Goal: Information Seeking & Learning: Learn about a topic

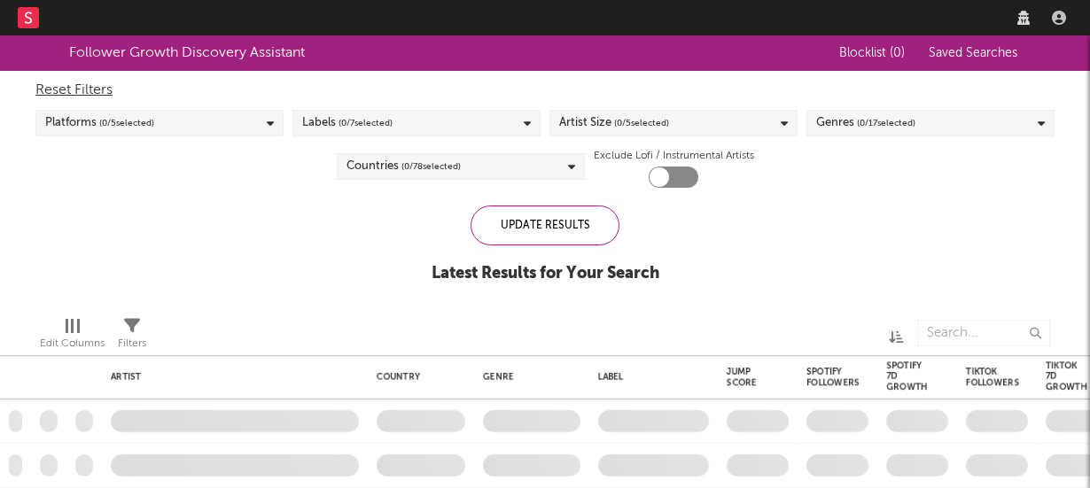
checkbox input "true"
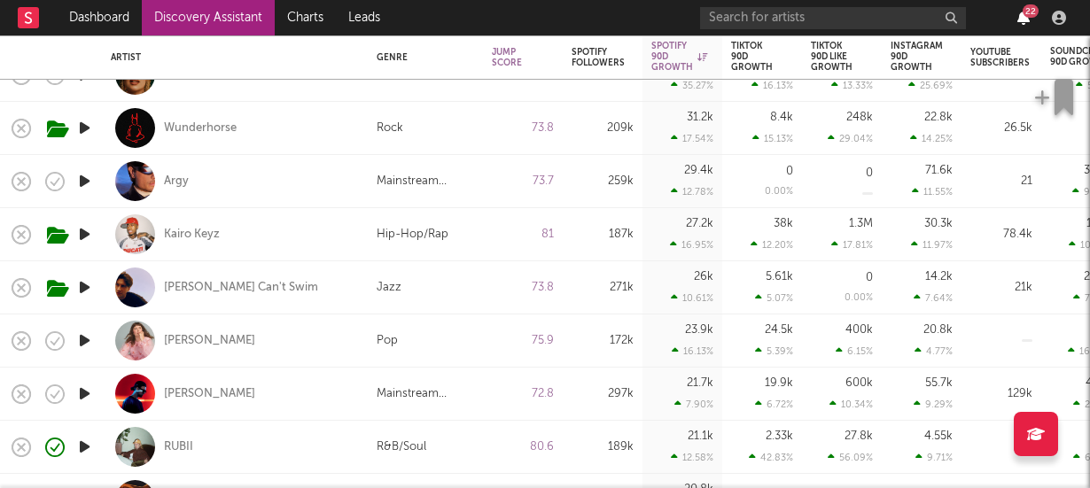
click at [1022, 19] on icon "button" at bounding box center [1023, 18] width 12 height 14
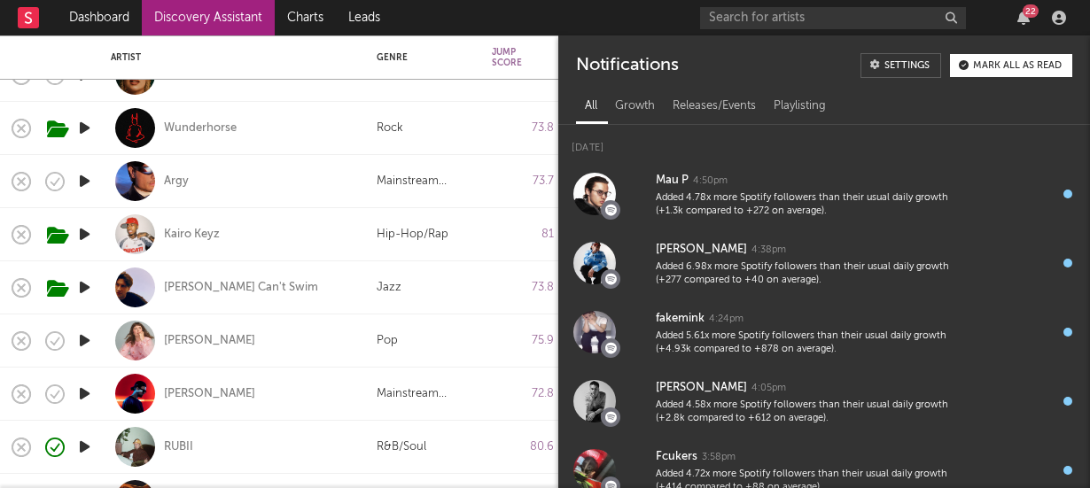
click at [1018, 56] on button "Mark all as read" at bounding box center [1011, 65] width 122 height 23
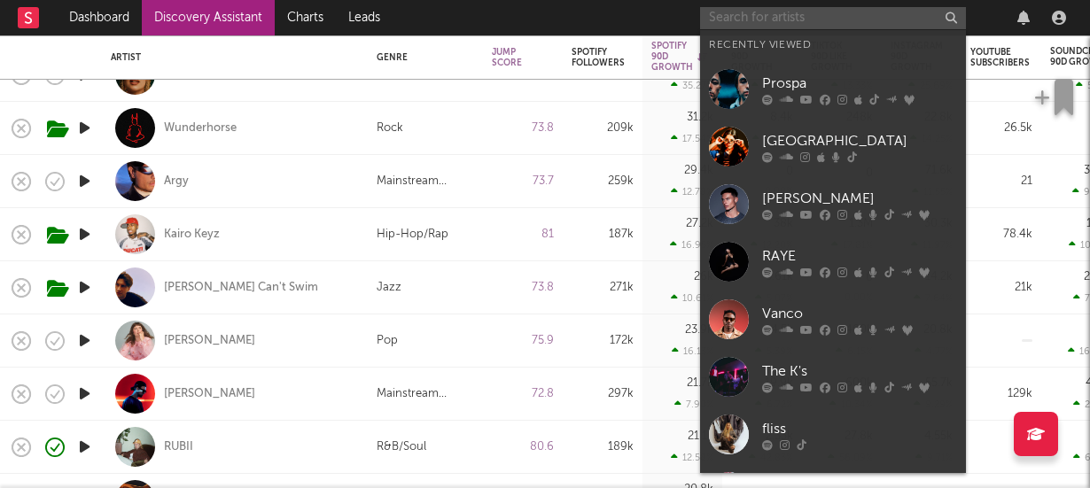
click at [721, 24] on input "text" at bounding box center [833, 18] width 266 height 22
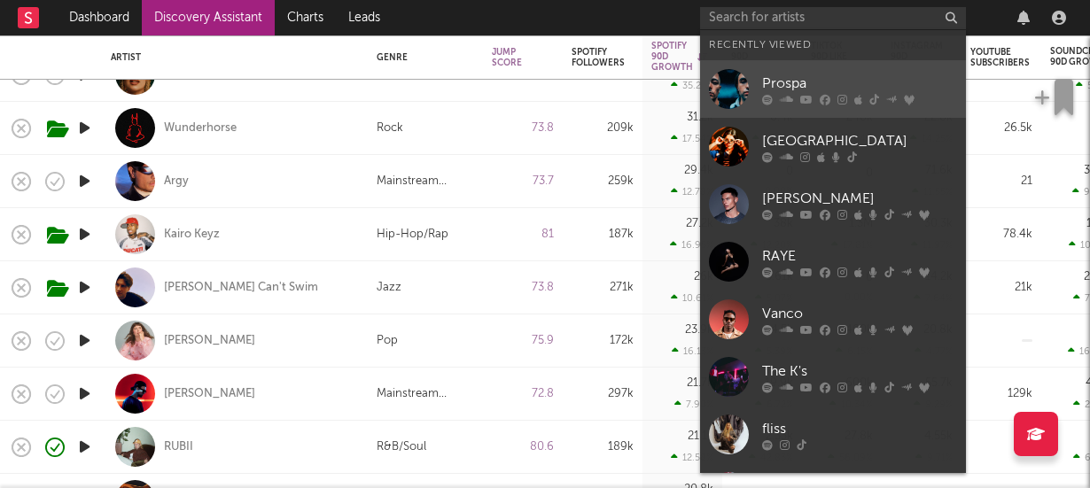
click at [775, 86] on div "Prospa" at bounding box center [859, 83] width 195 height 21
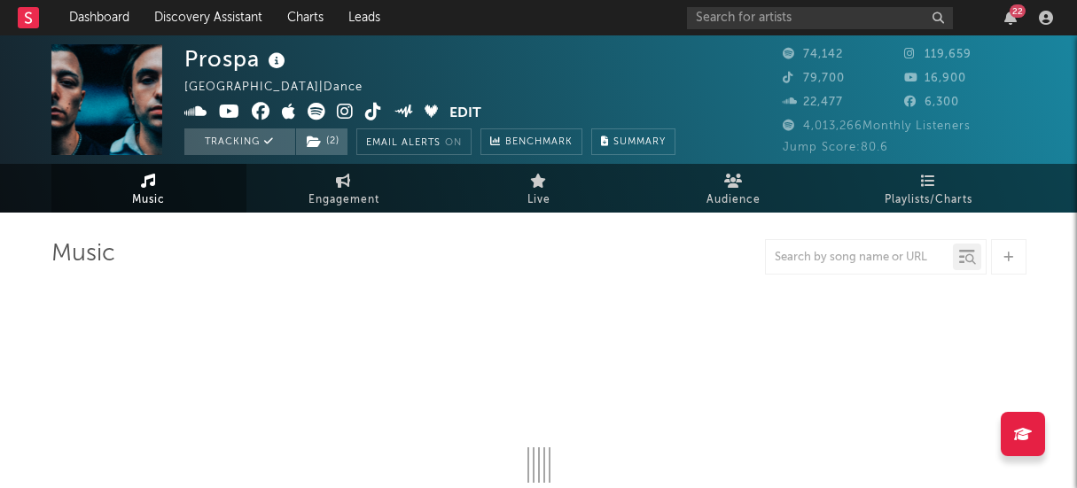
select select "6m"
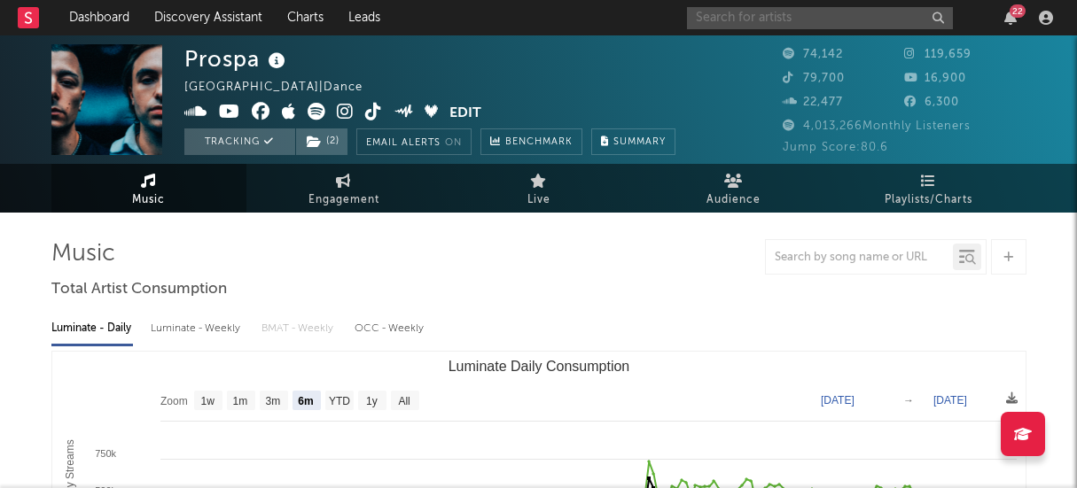
click at [809, 25] on input "text" at bounding box center [820, 18] width 266 height 22
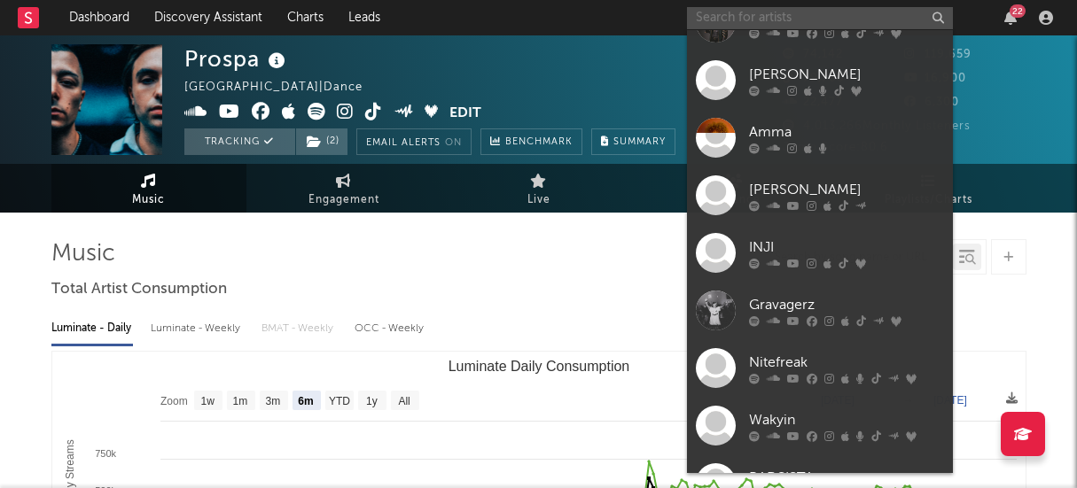
scroll to position [762, 0]
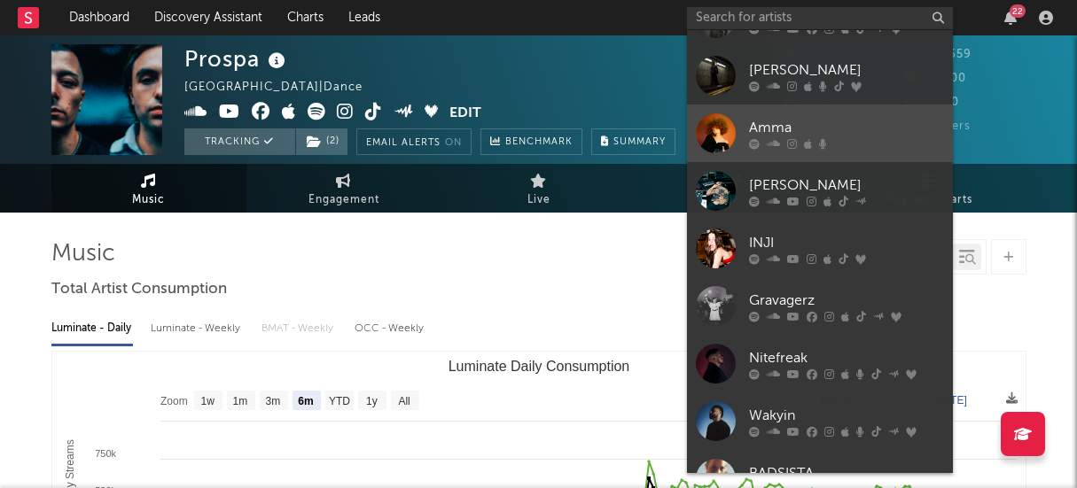
click at [772, 124] on div "Amma" at bounding box center [846, 127] width 195 height 21
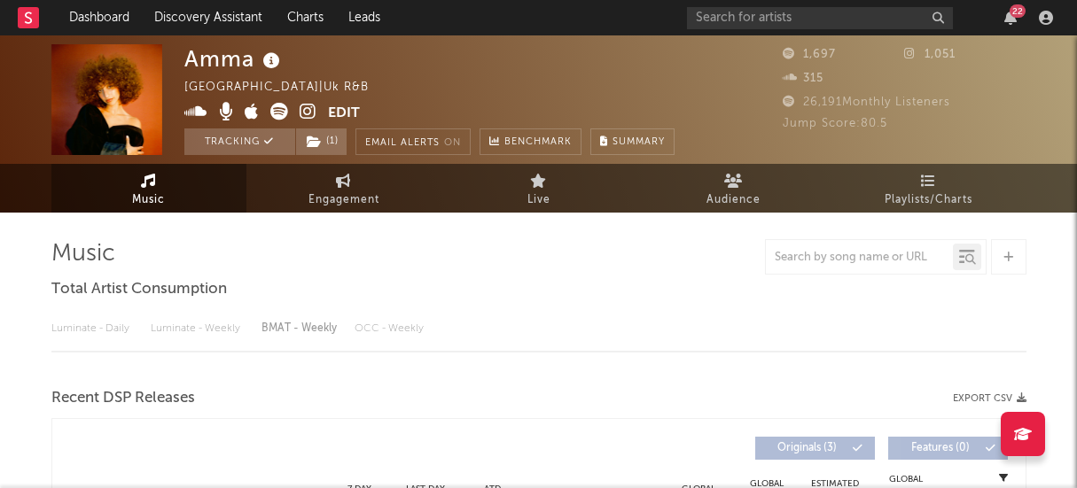
select select "1w"
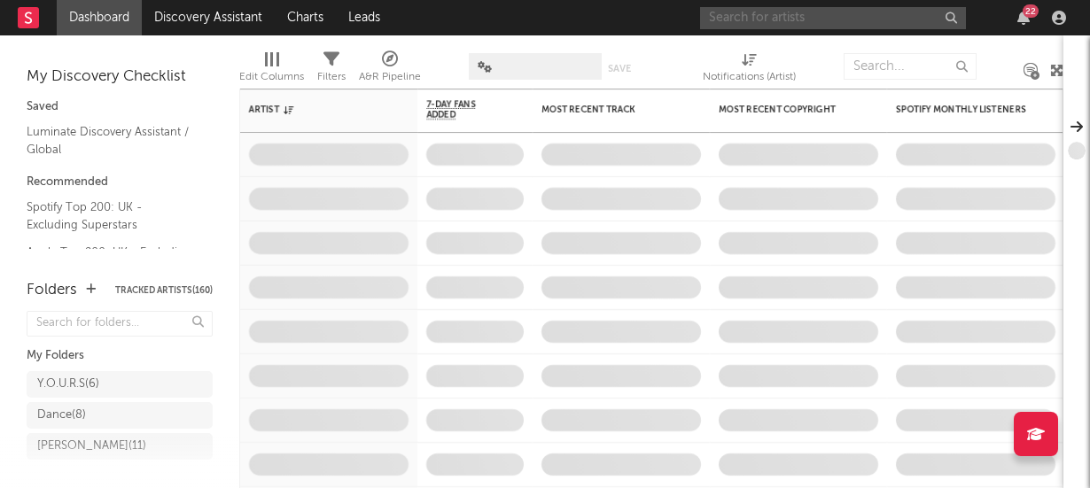
click at [835, 22] on input "text" at bounding box center [833, 18] width 266 height 22
